Goal: Find specific page/section: Find specific page/section

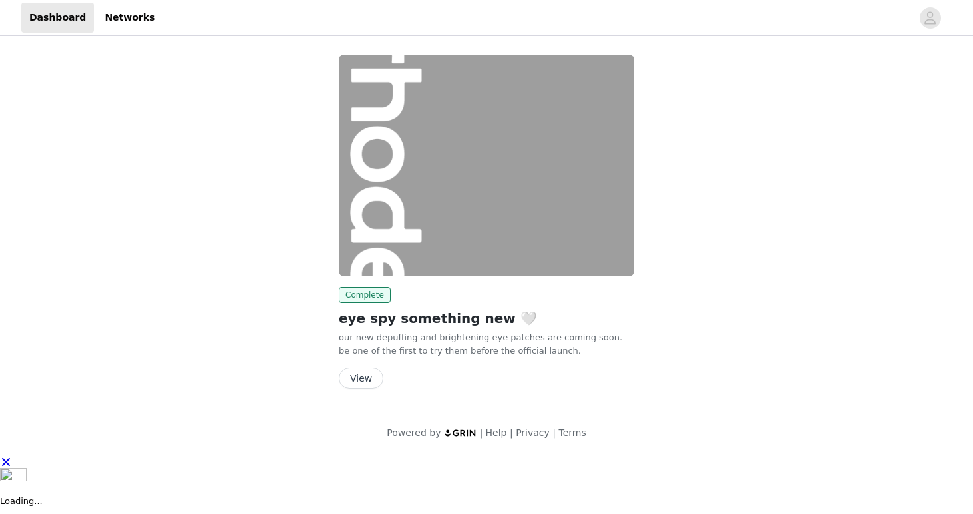
click at [367, 384] on button "View" at bounding box center [360, 378] width 45 height 21
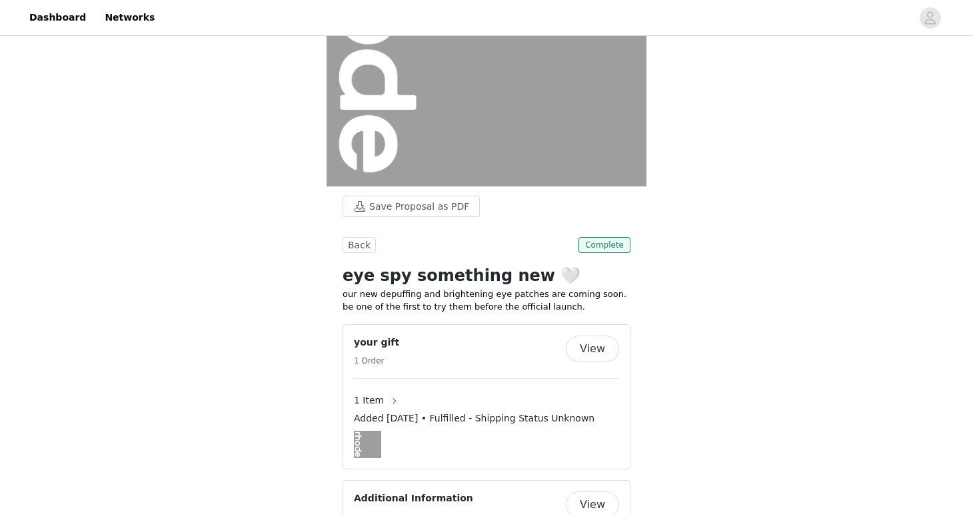
scroll to position [215, 0]
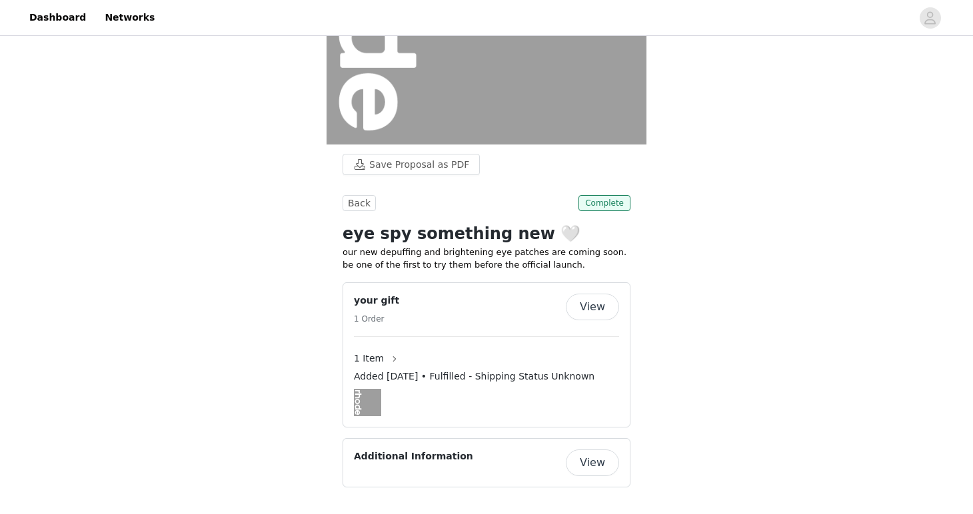
click at [594, 305] on button "View" at bounding box center [592, 307] width 53 height 27
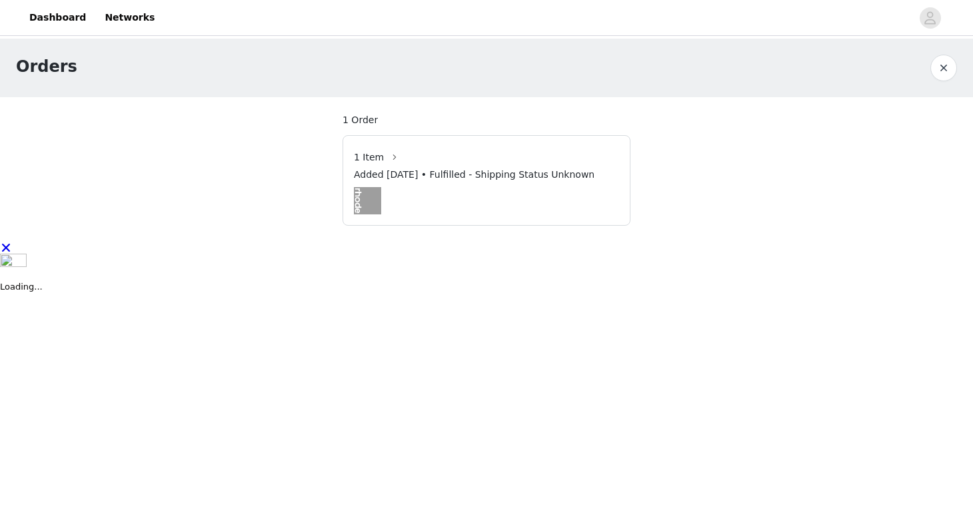
click at [548, 207] on div at bounding box center [486, 200] width 265 height 27
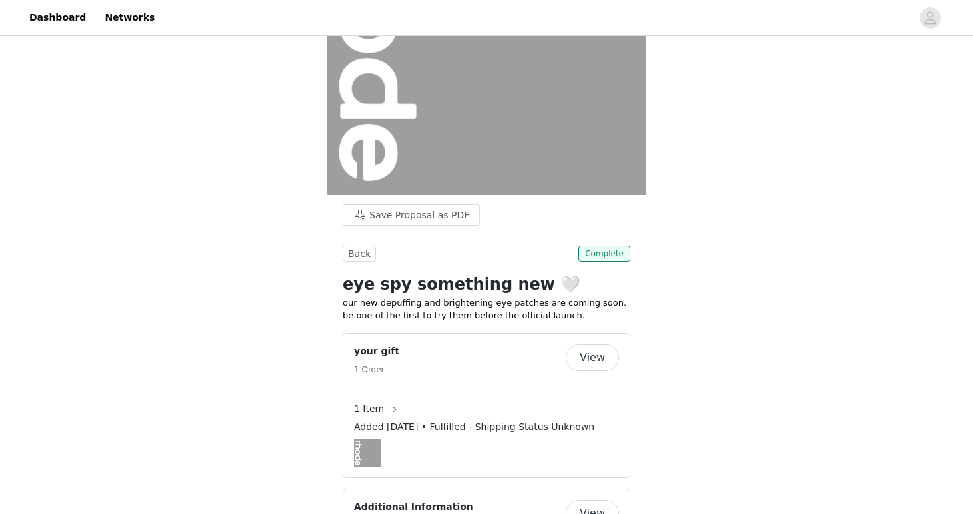
scroll to position [215, 0]
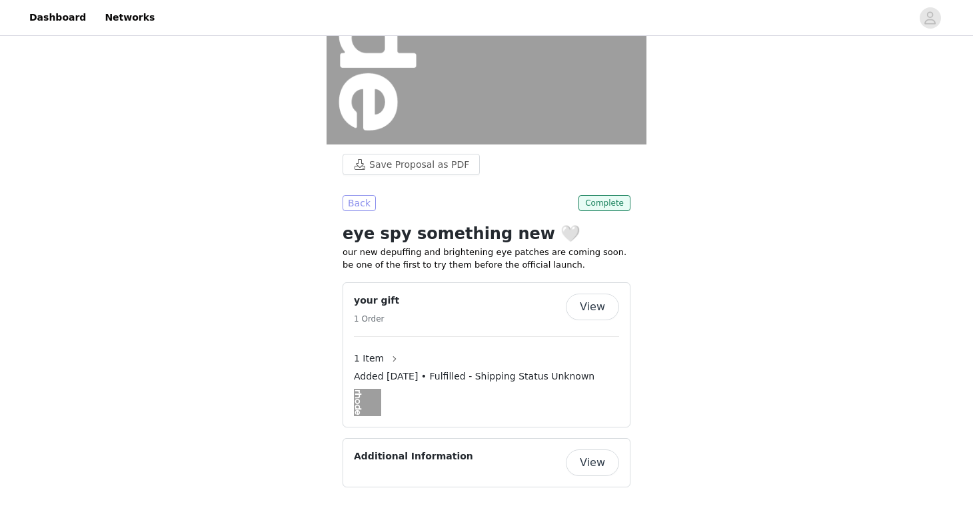
click at [358, 204] on button "Back" at bounding box center [358, 203] width 33 height 16
